Goal: Task Accomplishment & Management: Complete application form

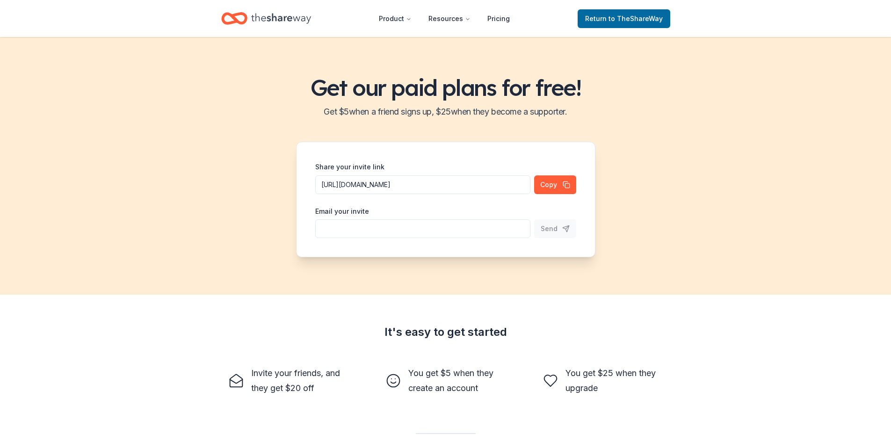
click at [405, 194] on input "Share your invite link" at bounding box center [422, 184] width 215 height 19
type input "v"
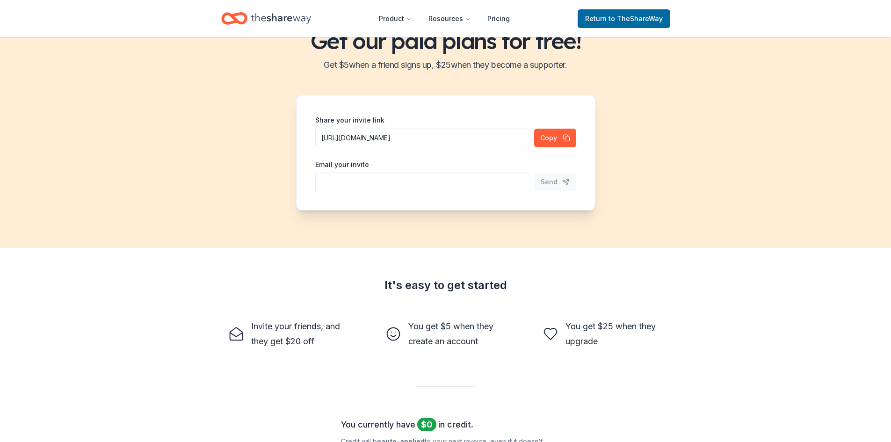
scroll to position [94, 0]
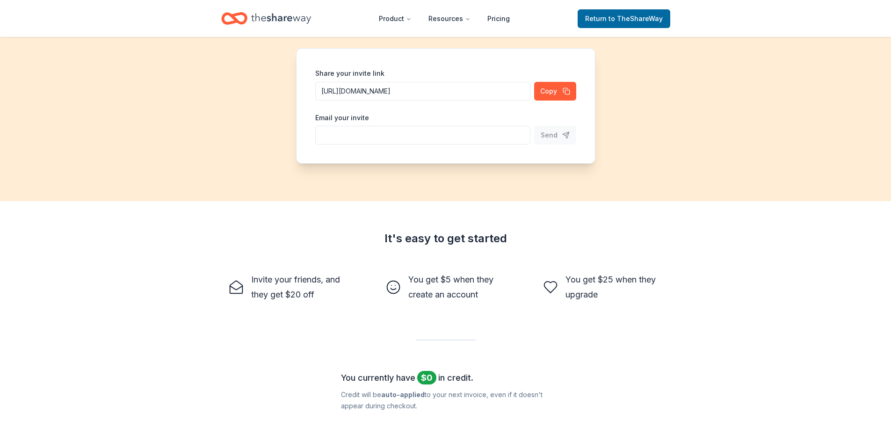
click at [294, 17] on icon "Home" at bounding box center [281, 18] width 60 height 19
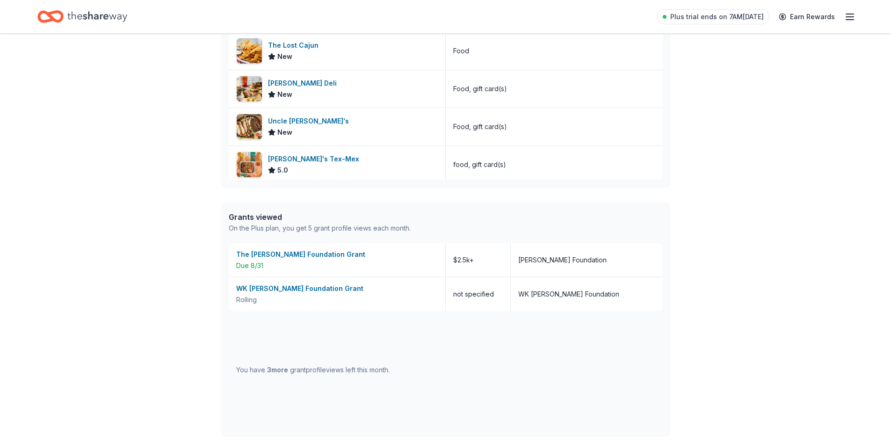
scroll to position [374, 0]
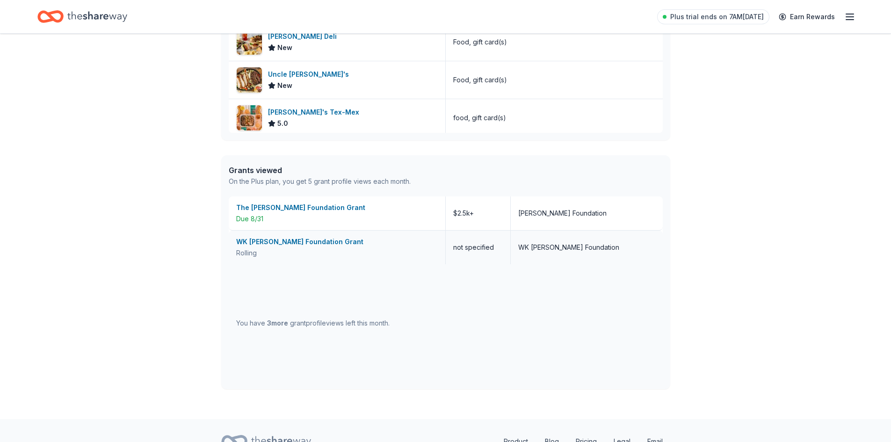
click at [305, 240] on div "WK Kellogg Foundation Grant" at bounding box center [337, 241] width 202 height 11
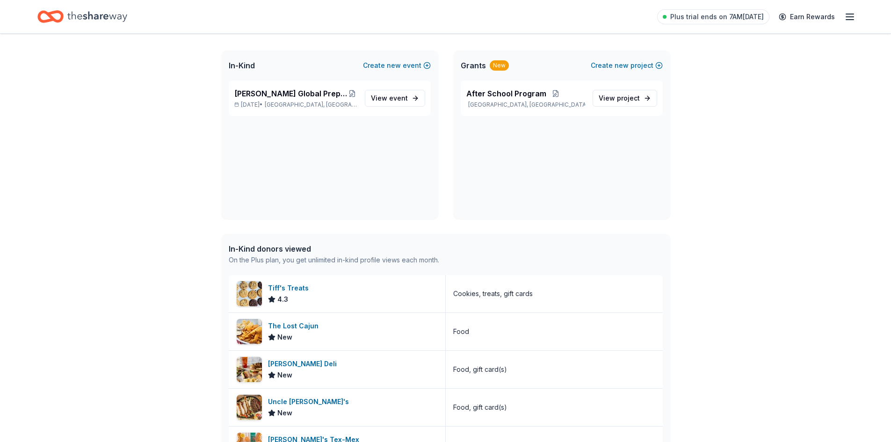
scroll to position [0, 0]
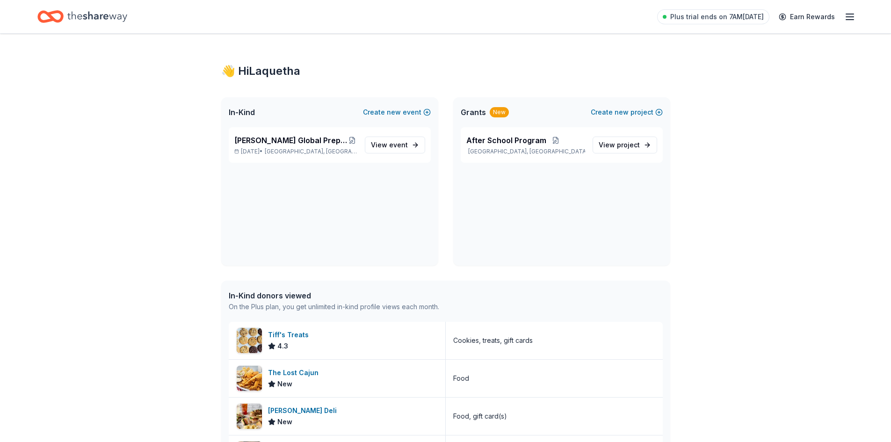
click at [65, 13] on div "Home" at bounding box center [82, 17] width 90 height 22
click at [116, 15] on icon "Home" at bounding box center [97, 16] width 60 height 19
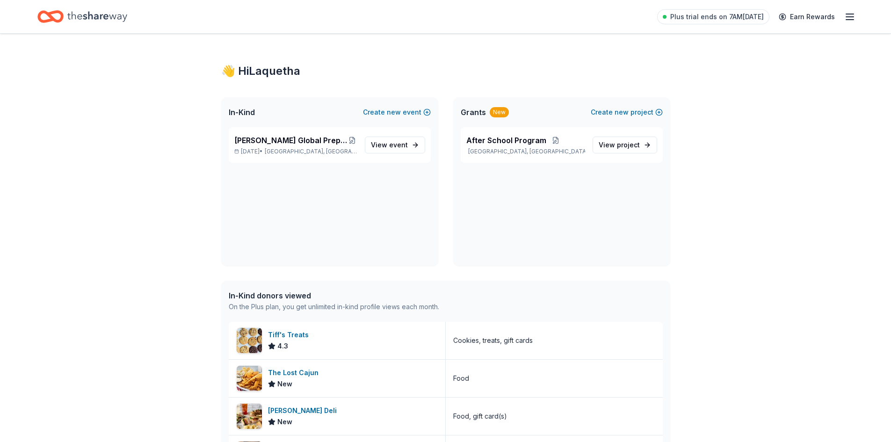
click at [850, 13] on div "Plus trial ends on 7AM, 8/27 Earn Rewards" at bounding box center [756, 17] width 198 height 22
click at [850, 14] on icon "button" at bounding box center [849, 16] width 11 height 11
click at [730, 69] on link "Account" at bounding box center [737, 72] width 29 height 9
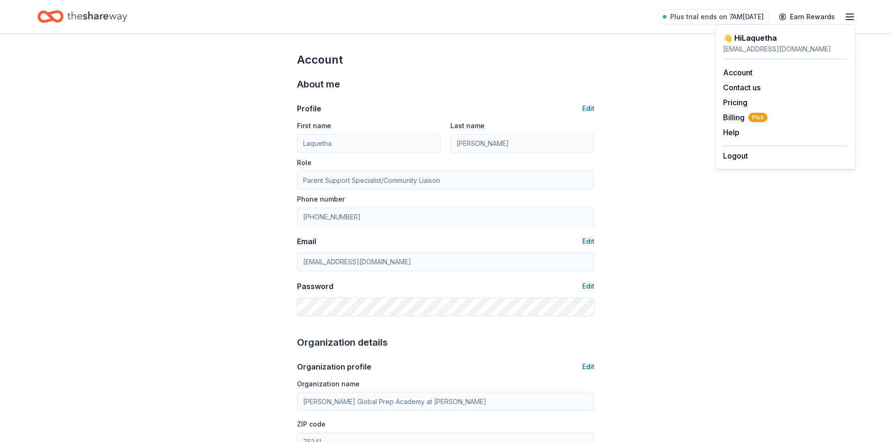
click at [104, 16] on icon "Home" at bounding box center [97, 16] width 60 height 10
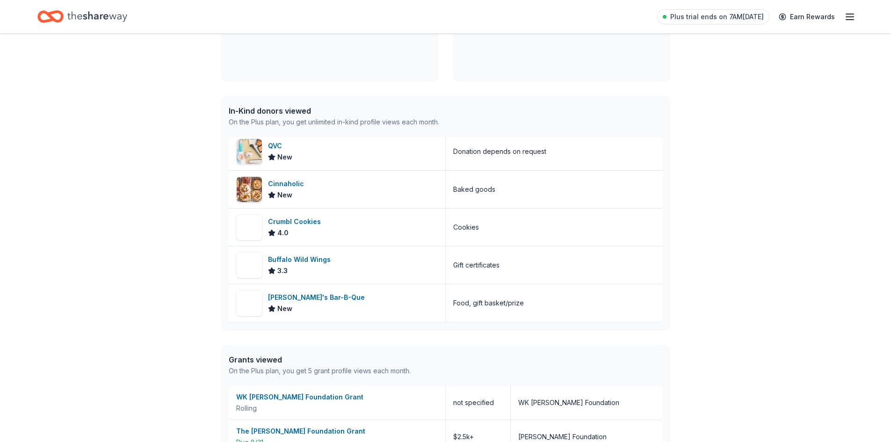
scroll to position [138, 0]
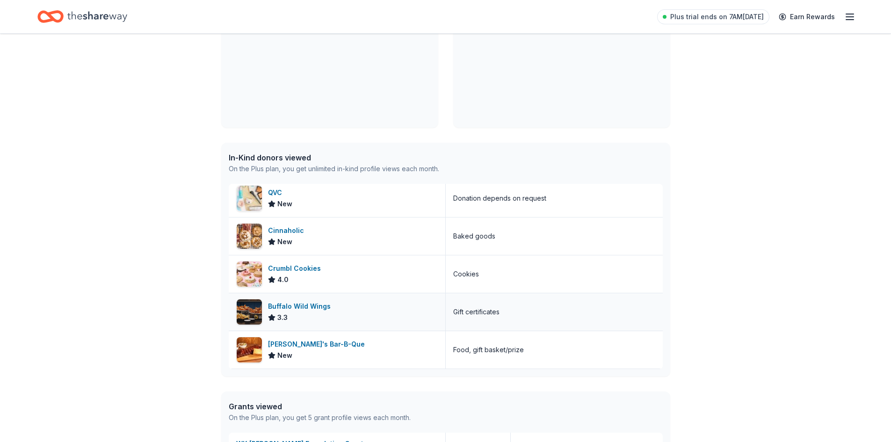
click at [302, 309] on div "Buffalo Wild Wings" at bounding box center [301, 306] width 66 height 11
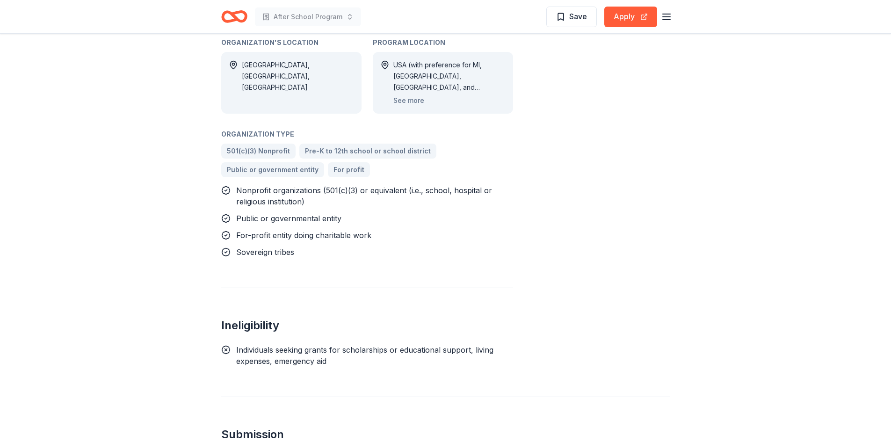
scroll to position [982, 0]
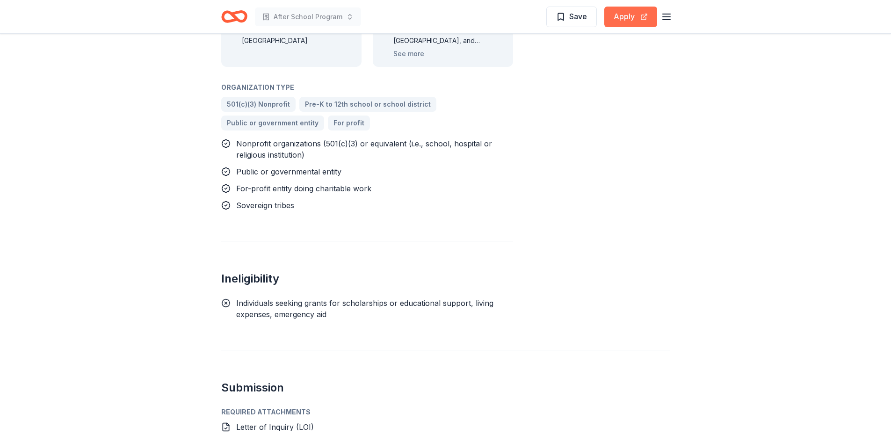
click at [635, 8] on button "Apply" at bounding box center [630, 17] width 53 height 21
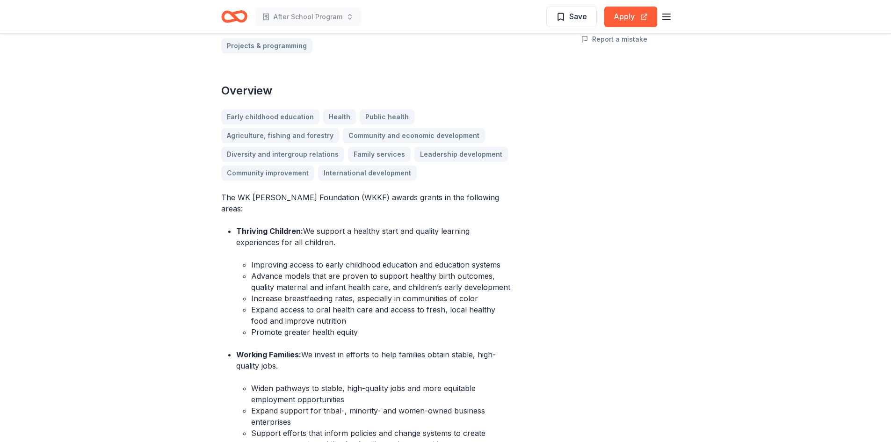
scroll to position [94, 0]
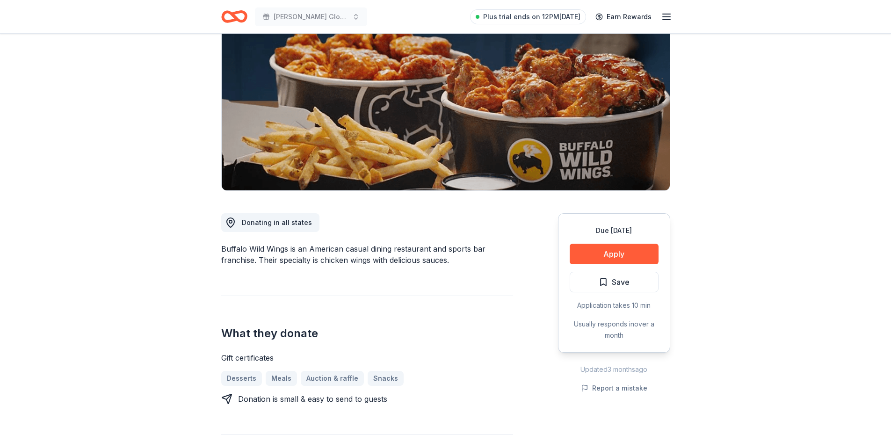
scroll to position [47, 0]
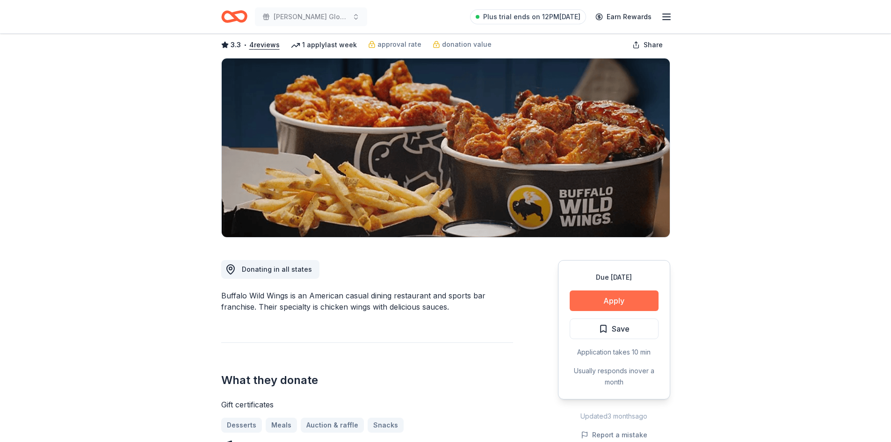
click at [592, 297] on button "Apply" at bounding box center [614, 300] width 89 height 21
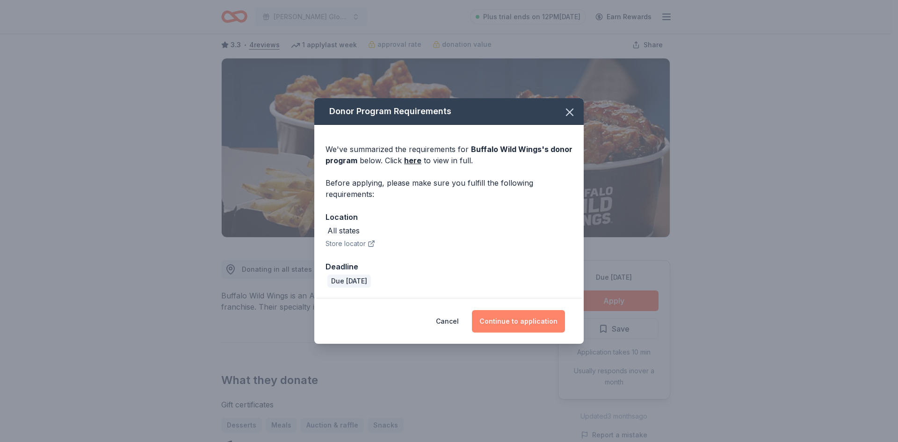
click at [536, 323] on button "Continue to application" at bounding box center [518, 321] width 93 height 22
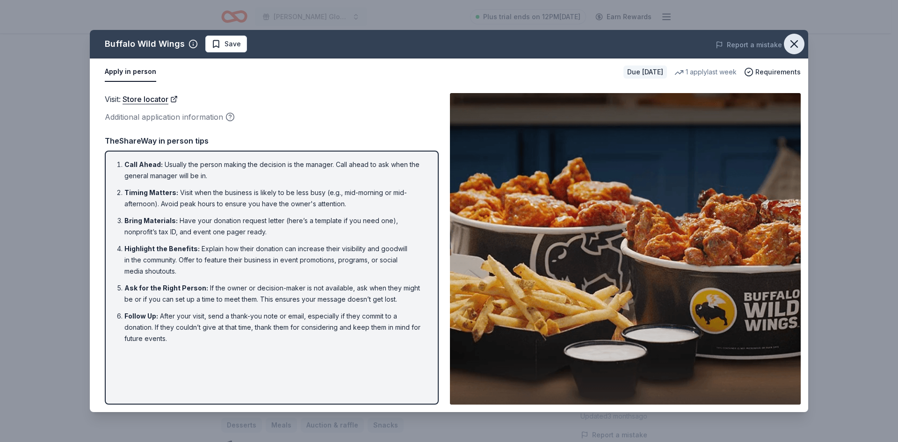
click at [797, 43] on icon "button" at bounding box center [793, 43] width 13 height 13
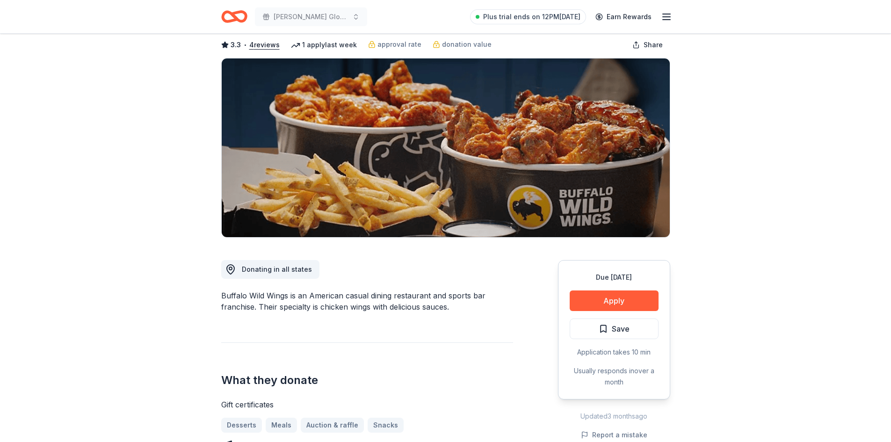
click at [232, 19] on icon "Home" at bounding box center [230, 16] width 14 height 9
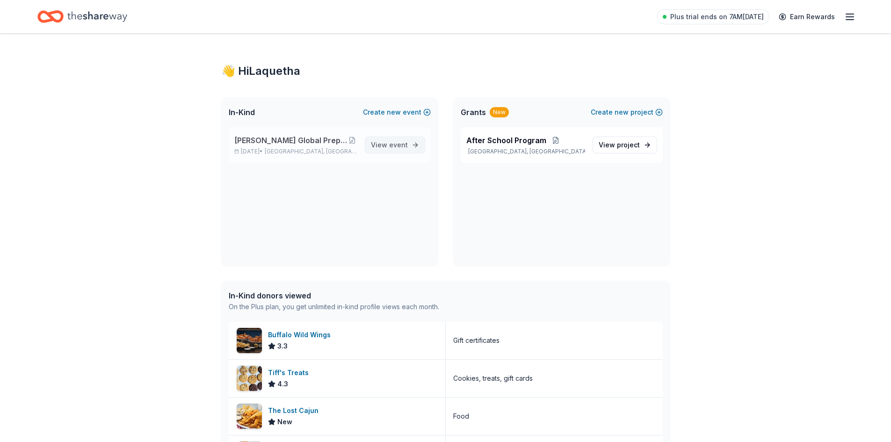
click at [390, 146] on span "event" at bounding box center [398, 145] width 19 height 8
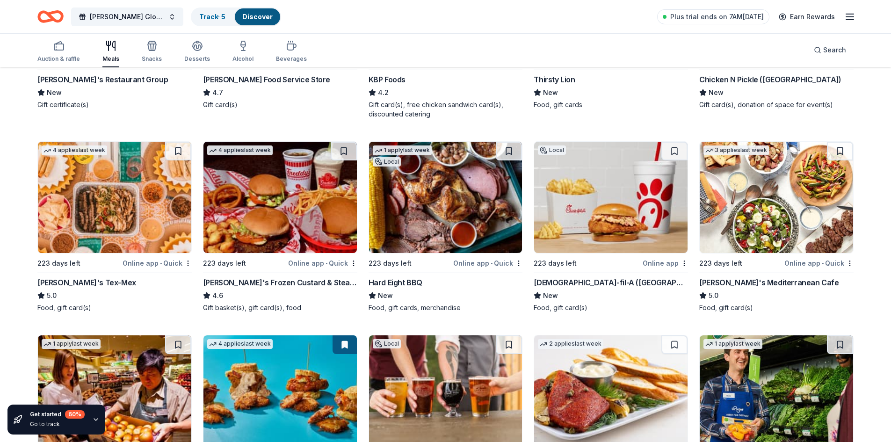
scroll to position [281, 0]
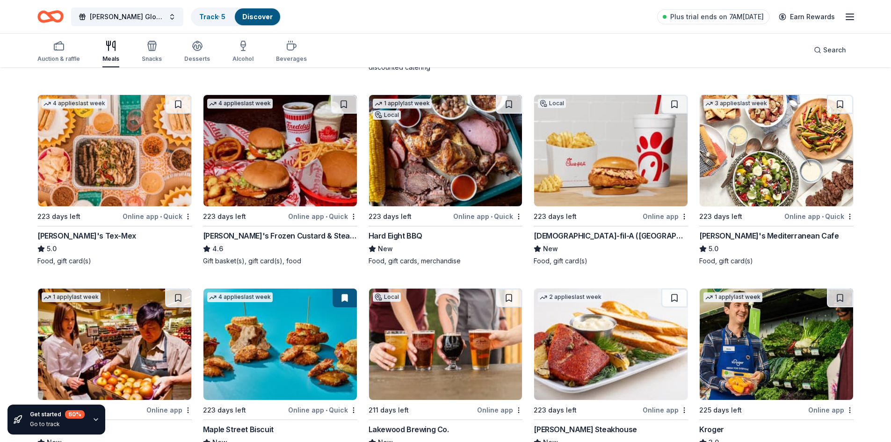
click at [257, 239] on div "[PERSON_NAME]'s Frozen Custard & Steakburgers" at bounding box center [280, 235] width 154 height 11
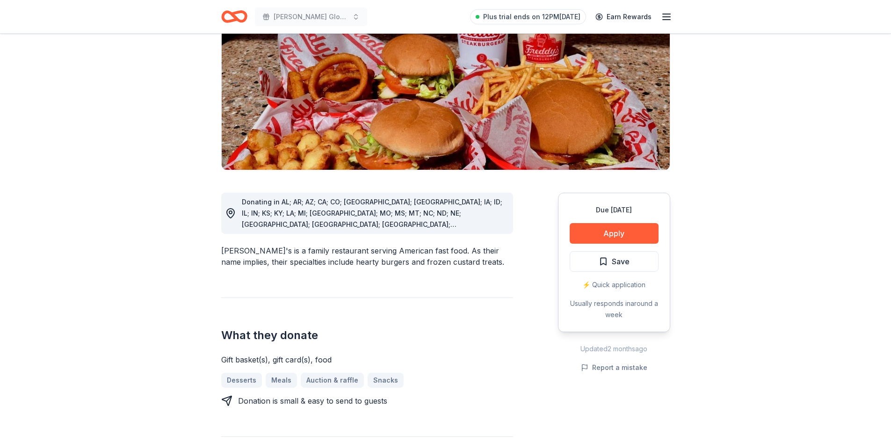
scroll to position [187, 0]
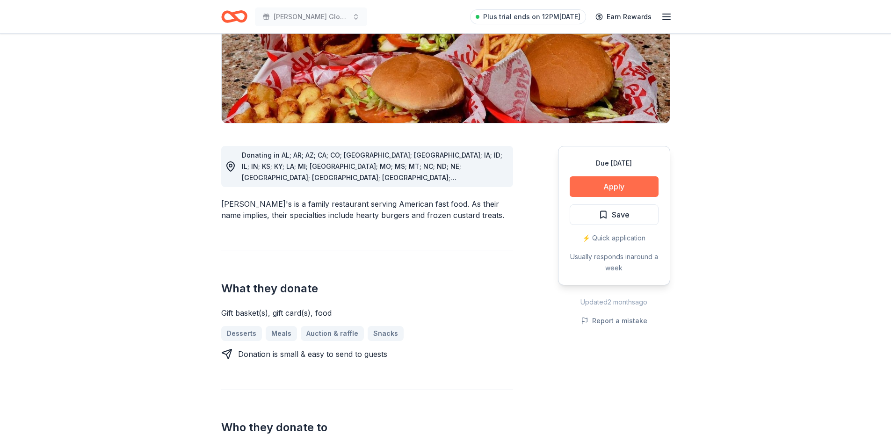
click at [614, 176] on button "Apply" at bounding box center [614, 186] width 89 height 21
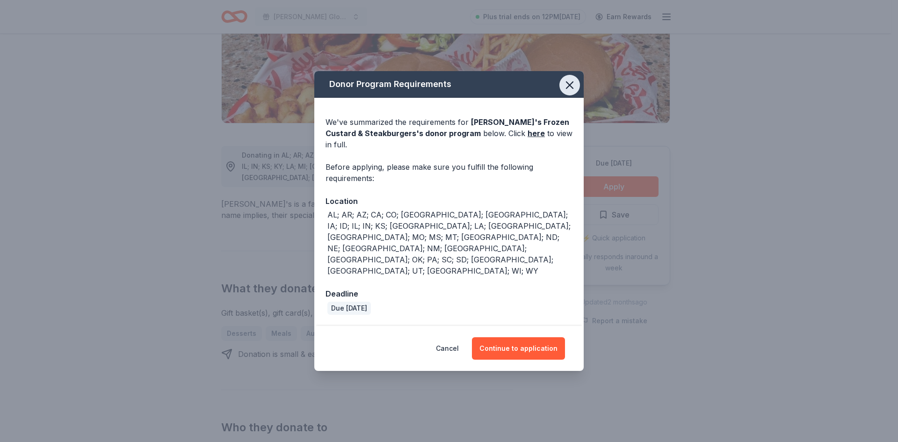
click at [570, 88] on icon "button" at bounding box center [569, 85] width 7 height 7
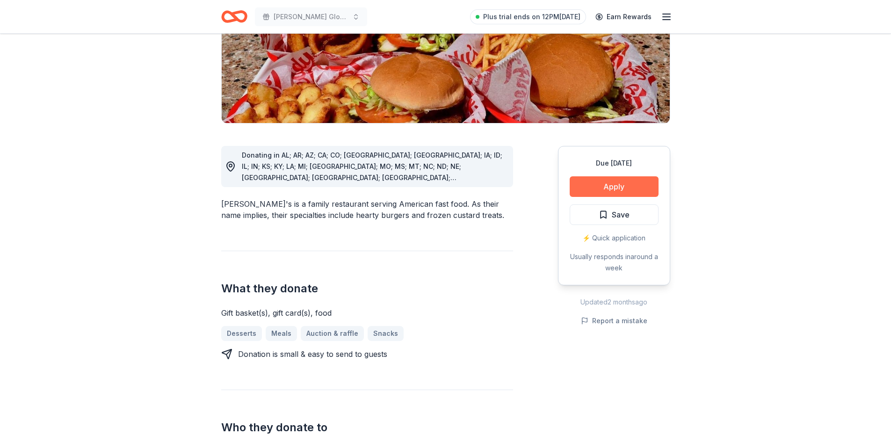
click at [600, 176] on button "Apply" at bounding box center [614, 186] width 89 height 21
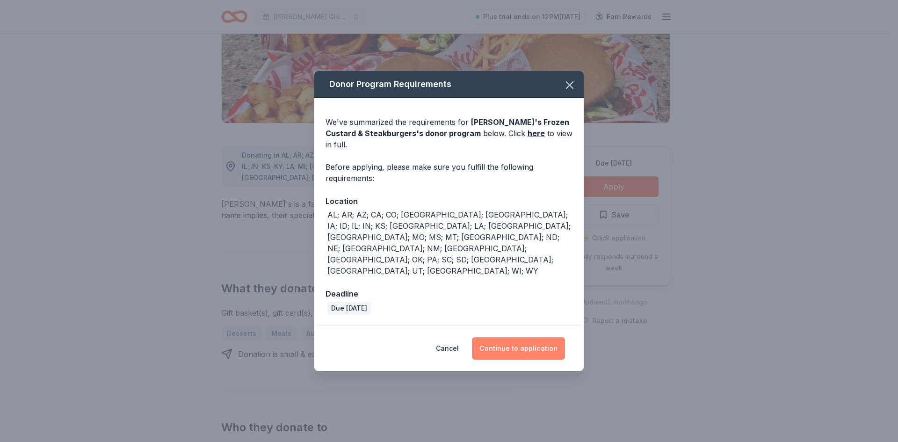
click at [527, 337] on button "Continue to application" at bounding box center [518, 348] width 93 height 22
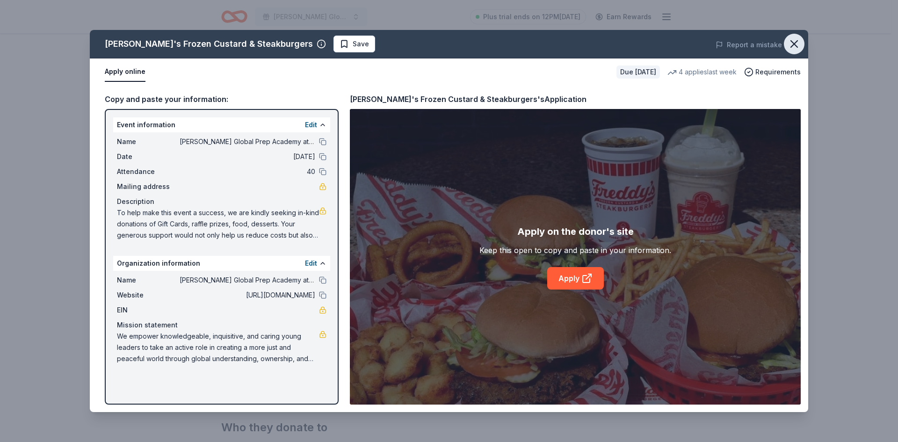
click at [801, 45] on button "button" at bounding box center [794, 44] width 21 height 21
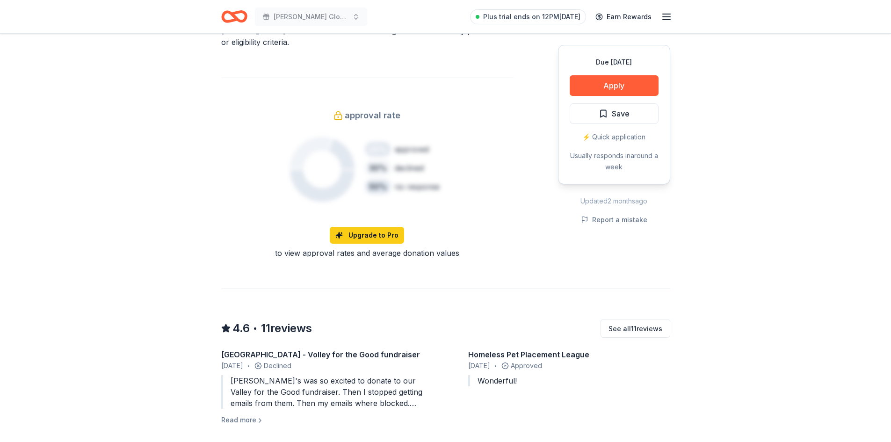
scroll to position [655, 0]
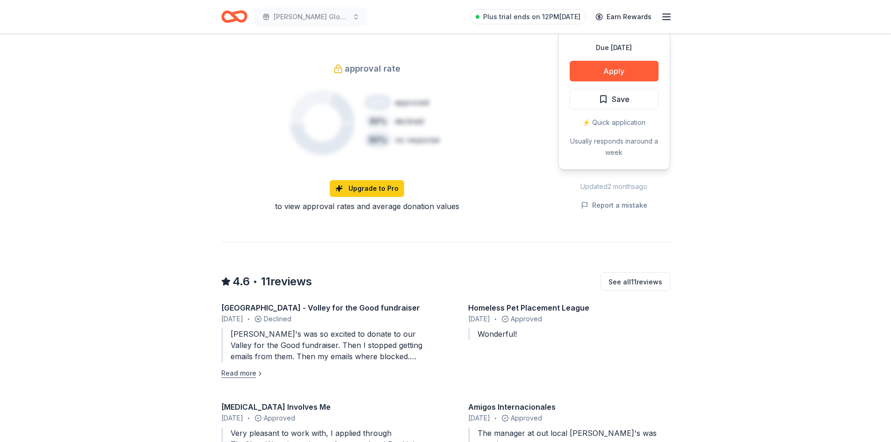
click at [236, 368] on button "Read more" at bounding box center [242, 373] width 43 height 11
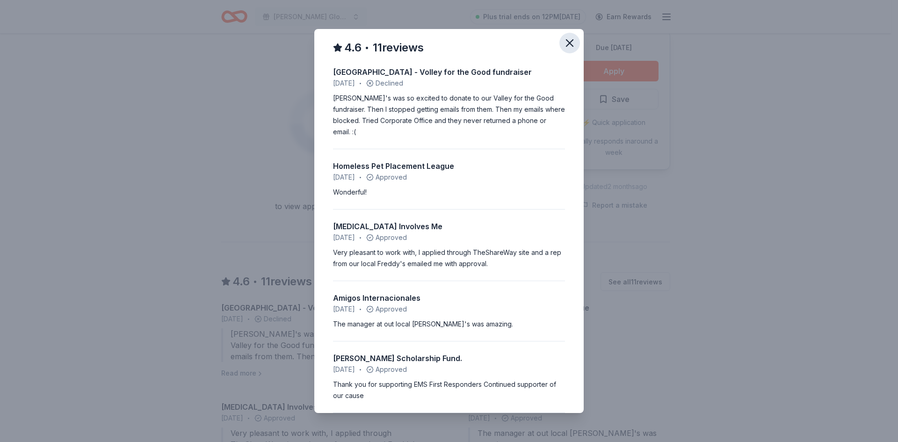
click at [563, 44] on icon "button" at bounding box center [569, 42] width 13 height 13
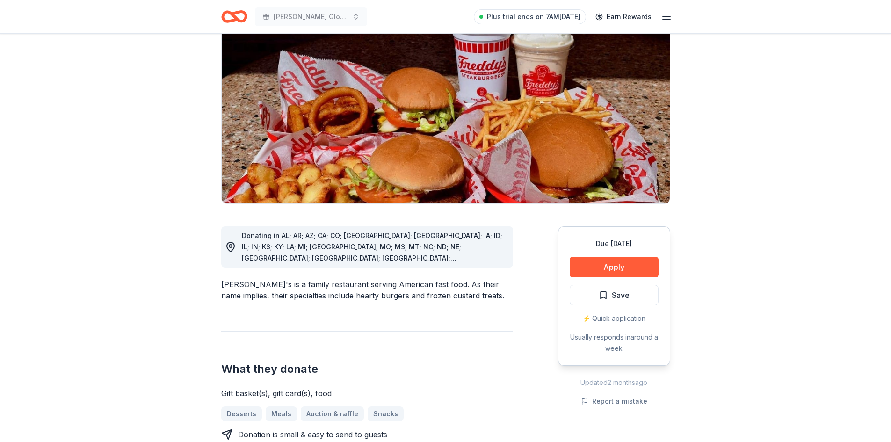
scroll to position [60, 0]
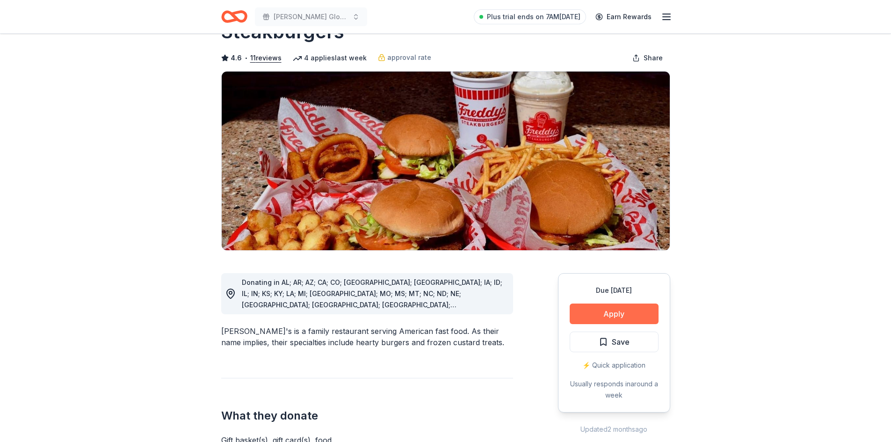
click at [601, 303] on button "Apply" at bounding box center [614, 313] width 89 height 21
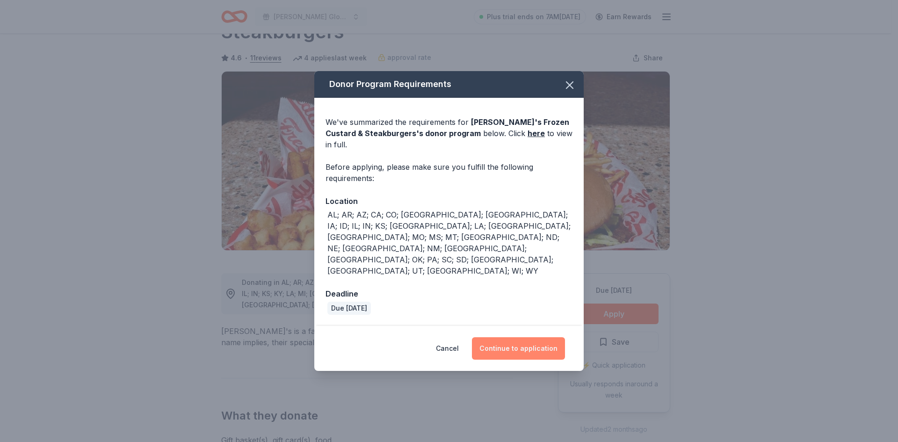
click at [496, 337] on button "Continue to application" at bounding box center [518, 348] width 93 height 22
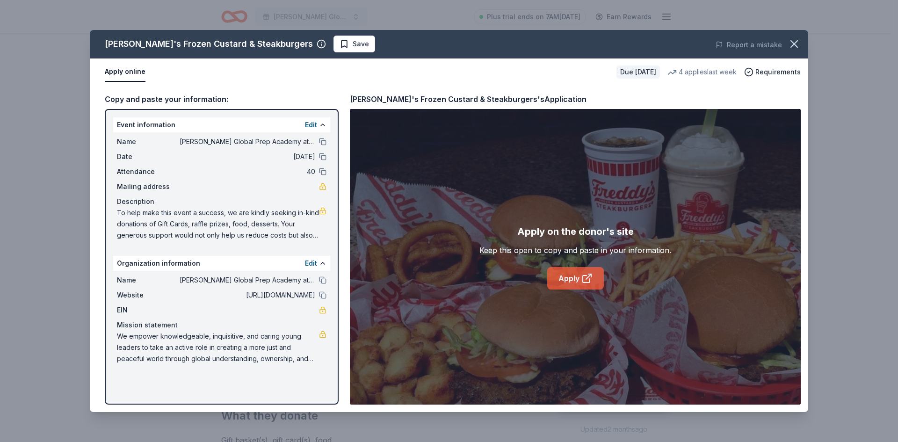
click at [560, 286] on link "Apply" at bounding box center [575, 278] width 57 height 22
click at [798, 45] on icon "button" at bounding box center [793, 43] width 13 height 13
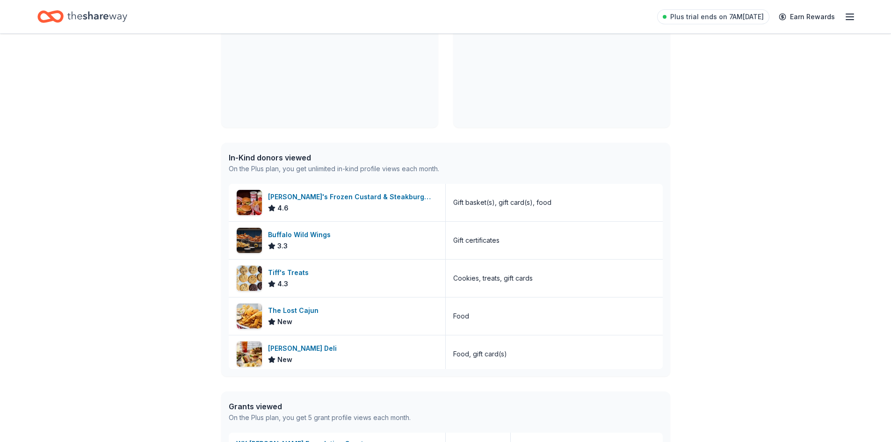
scroll to position [138, 0]
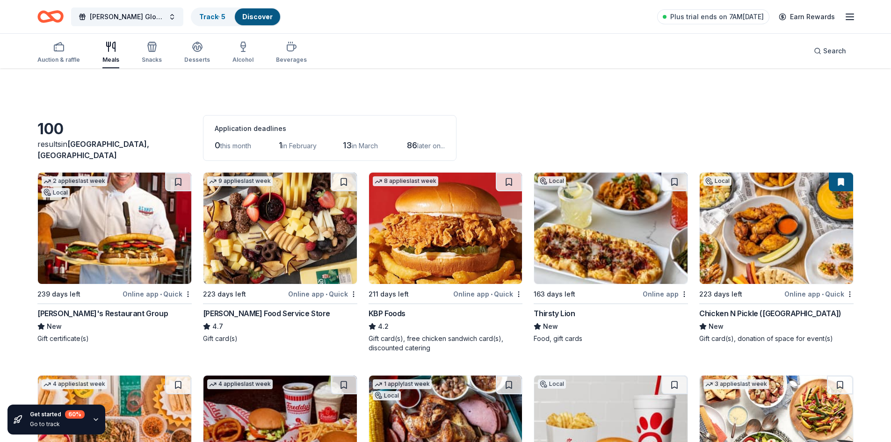
scroll to position [281, 0]
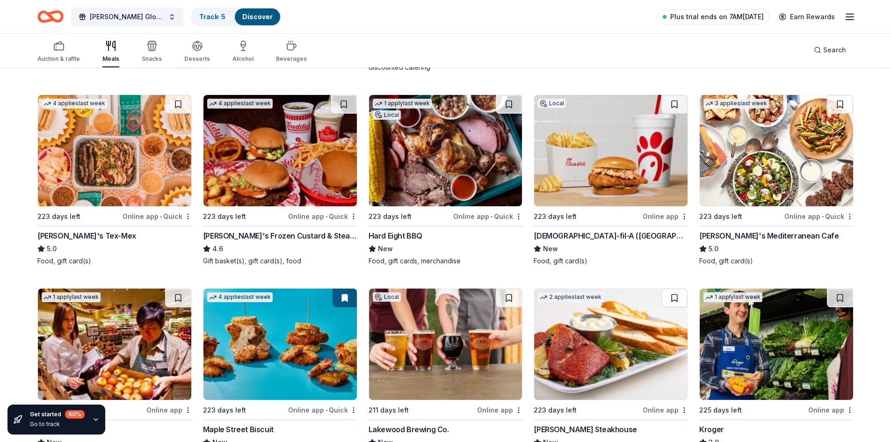
drag, startPoint x: 0, startPoint y: 0, endPoint x: 719, endPoint y: 17, distance: 718.9
click at [719, 17] on span "Plus trial ends on 7AM[DATE]" at bounding box center [717, 16] width 94 height 11
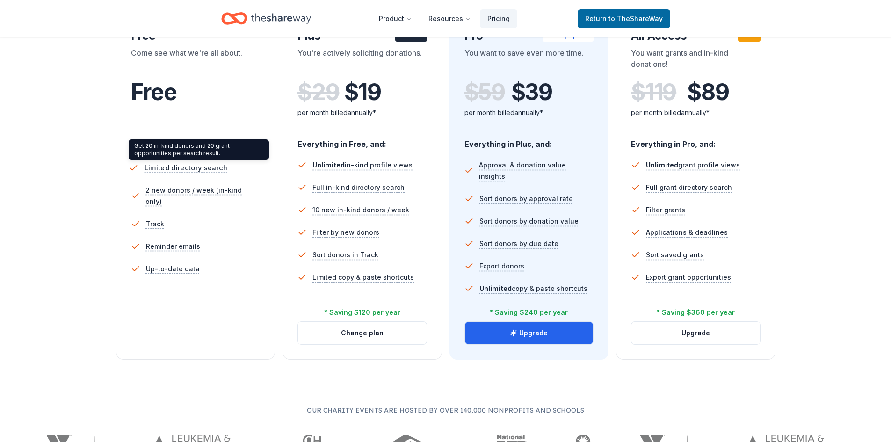
scroll to position [140, 0]
